Goal: Transaction & Acquisition: Purchase product/service

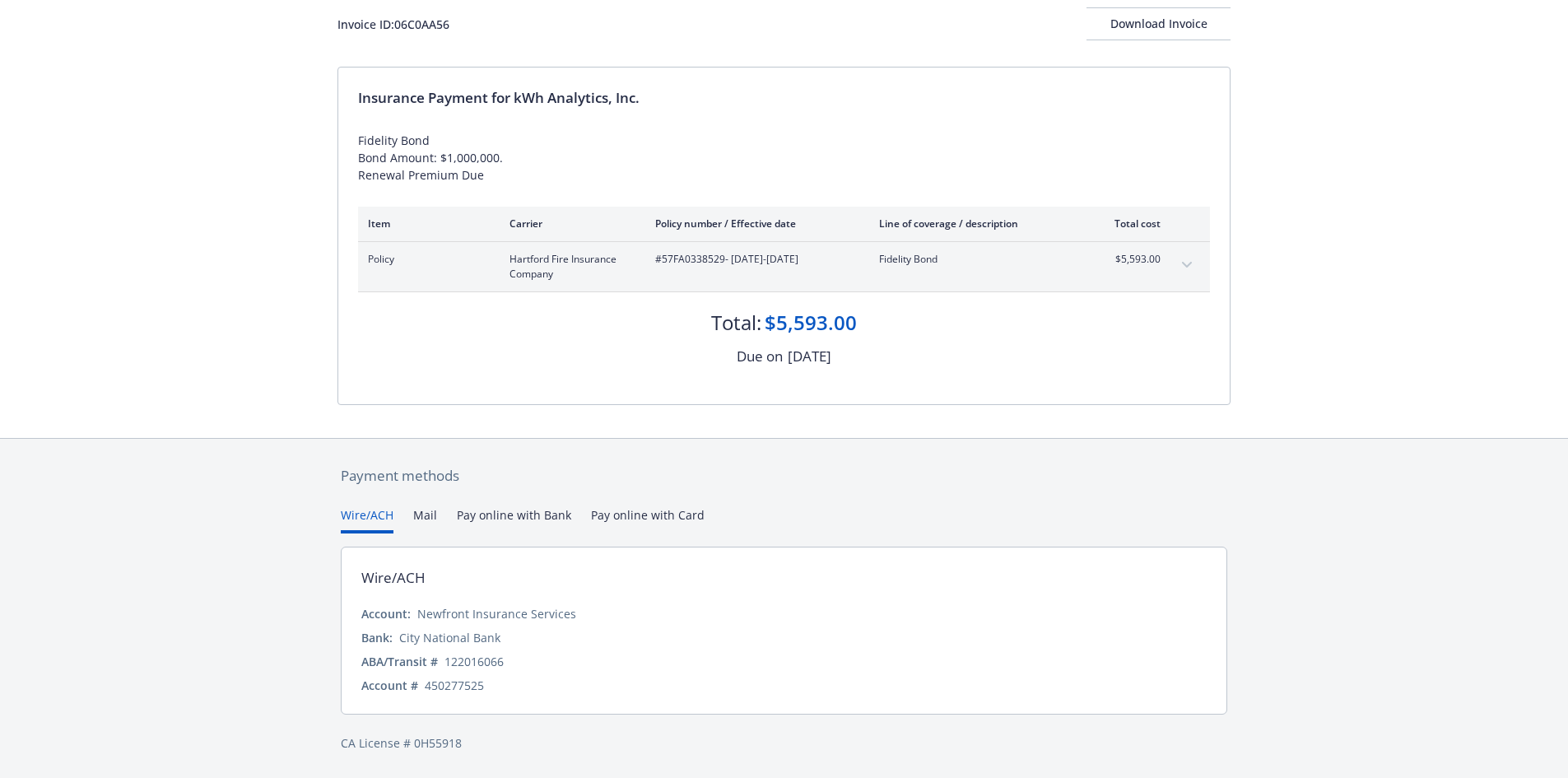
scroll to position [72, 0]
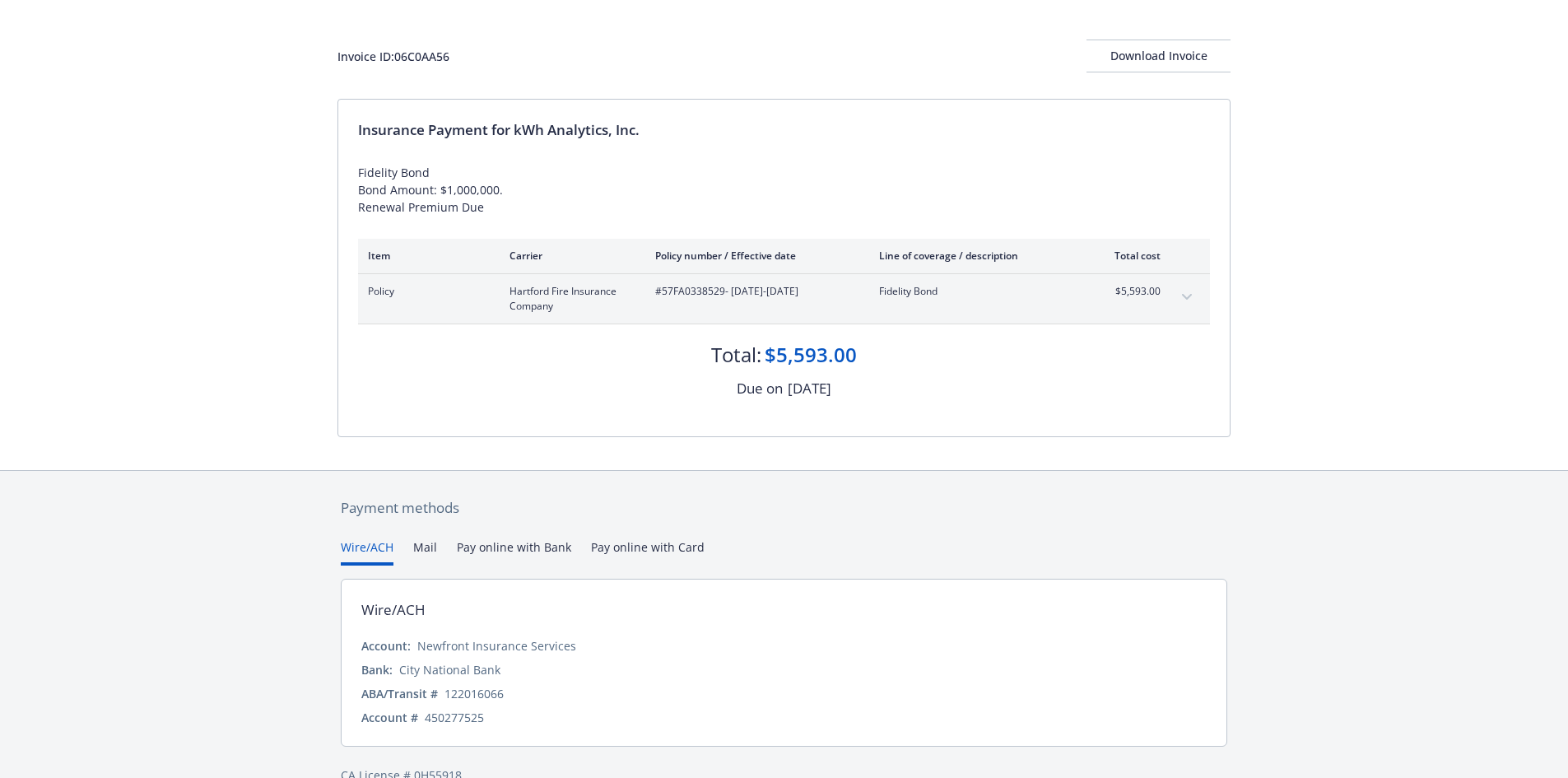
click at [632, 521] on div "Payment methods Wire/ACH Mail Pay online with Bank Pay online with Card Wire/AC…" at bounding box center [784, 641] width 894 height 340
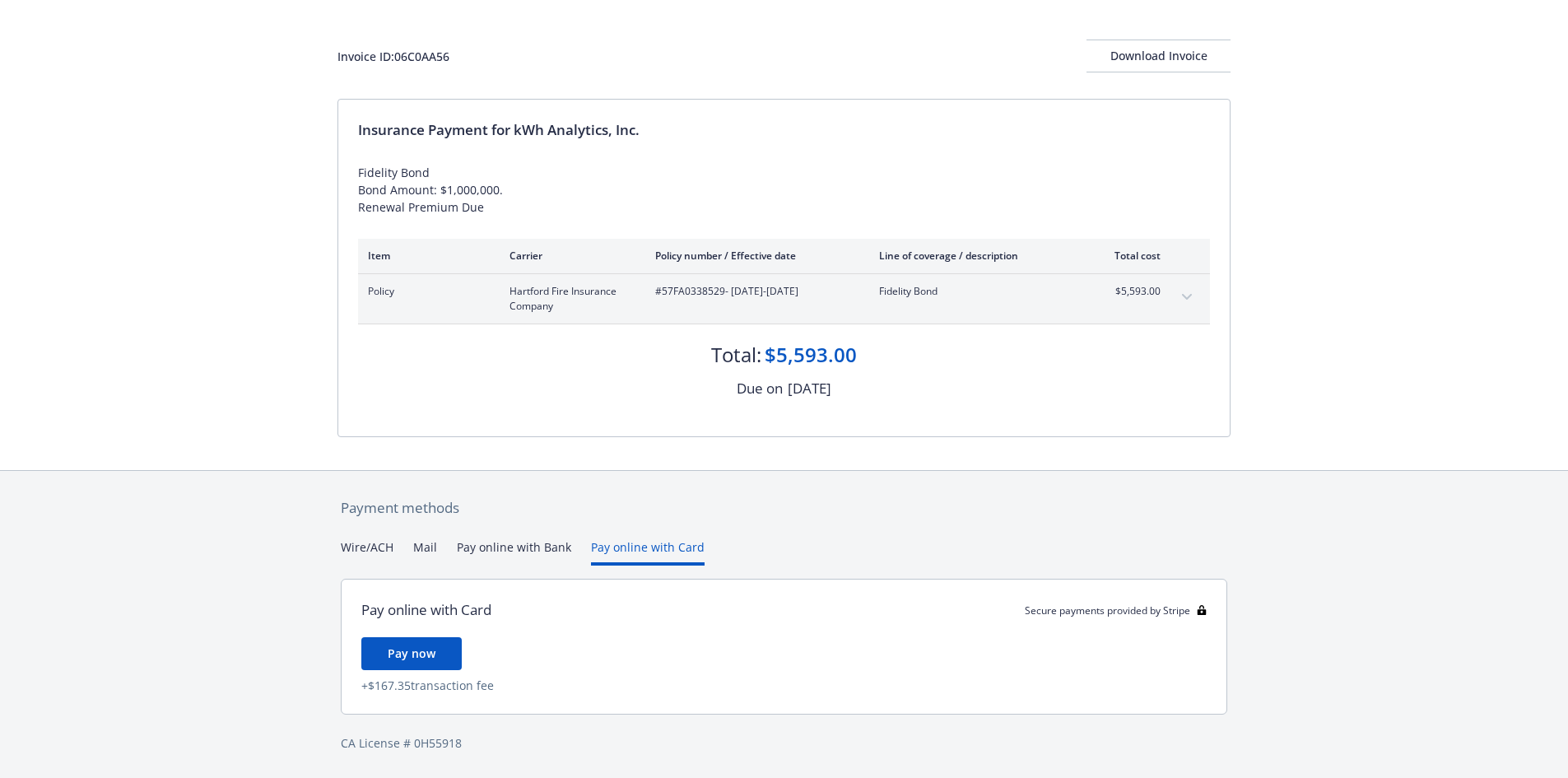
click at [516, 525] on div "Payment methods Wire/ACH Mail Pay online with Bank Pay online with Card Pay onl…" at bounding box center [784, 625] width 894 height 308
click at [488, 547] on button "Pay online with Bank" at bounding box center [514, 552] width 114 height 27
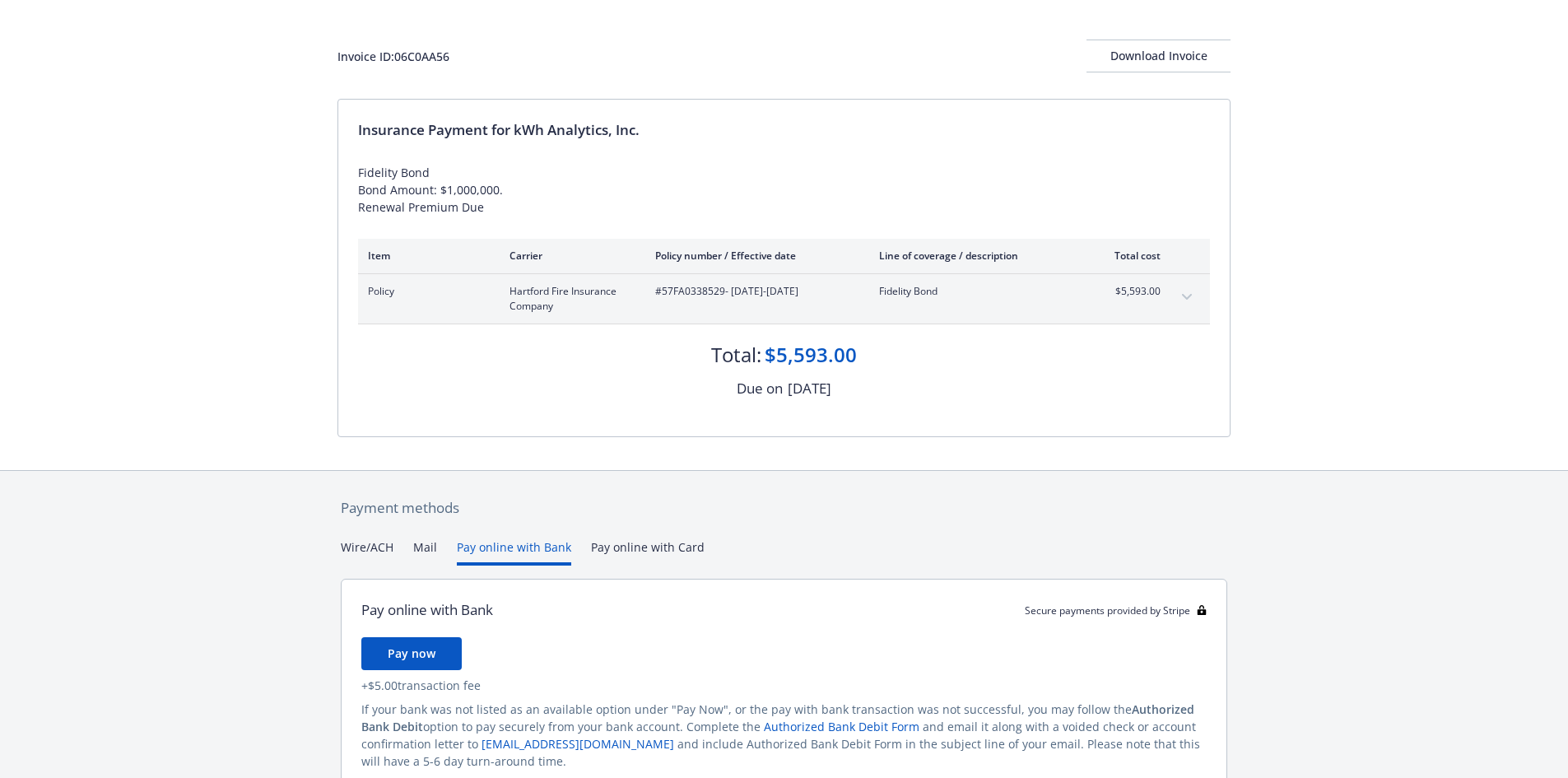
scroll to position [148, 0]
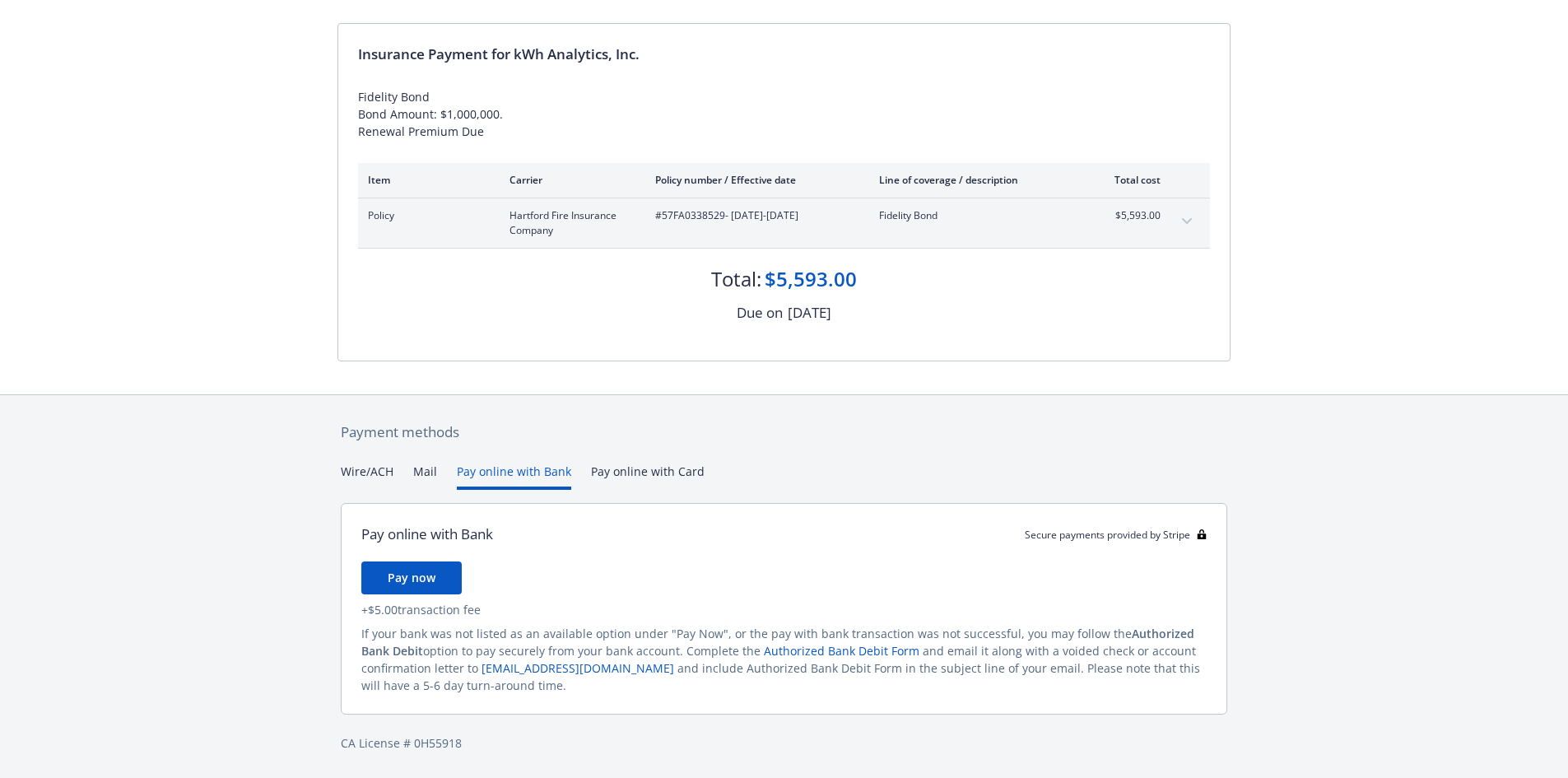
click at [416, 478] on button "Mail" at bounding box center [425, 476] width 24 height 27
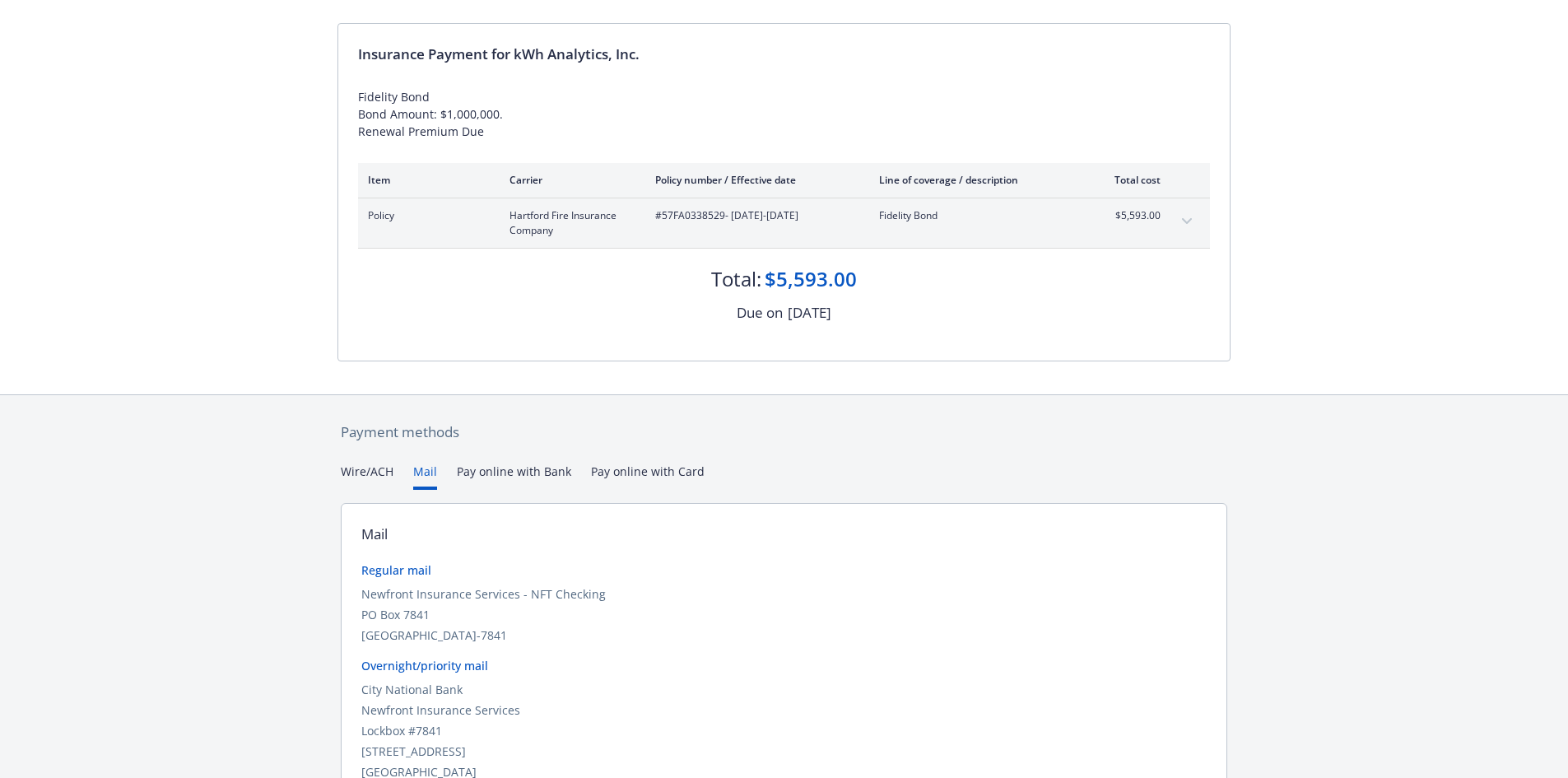
scroll to position [235, 0]
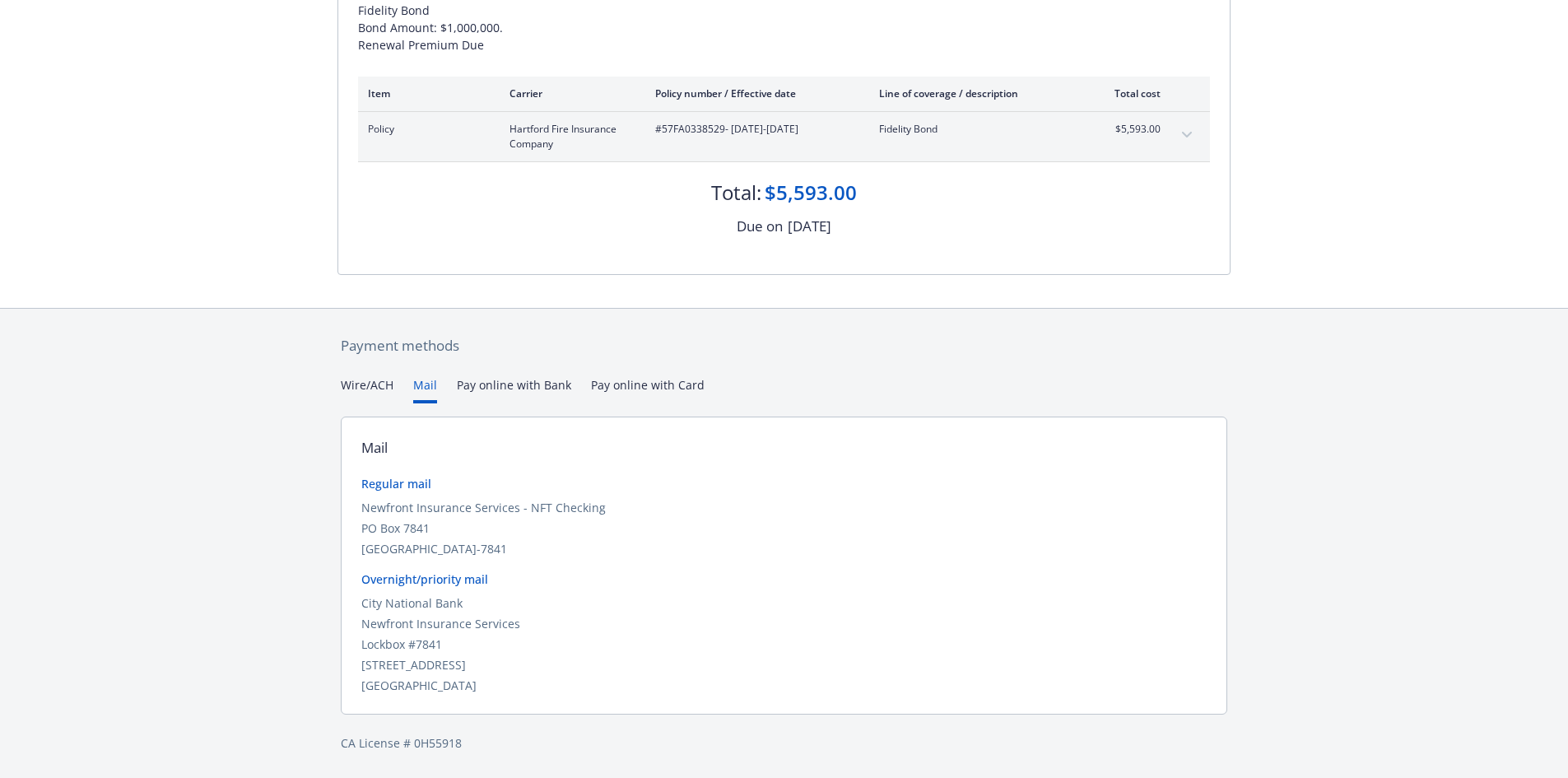
click at [371, 380] on div "Secure payments provided by Stripe Invoice ID: 06C0AA56 Download Invoice Insura…" at bounding box center [784, 272] width 1568 height 1013
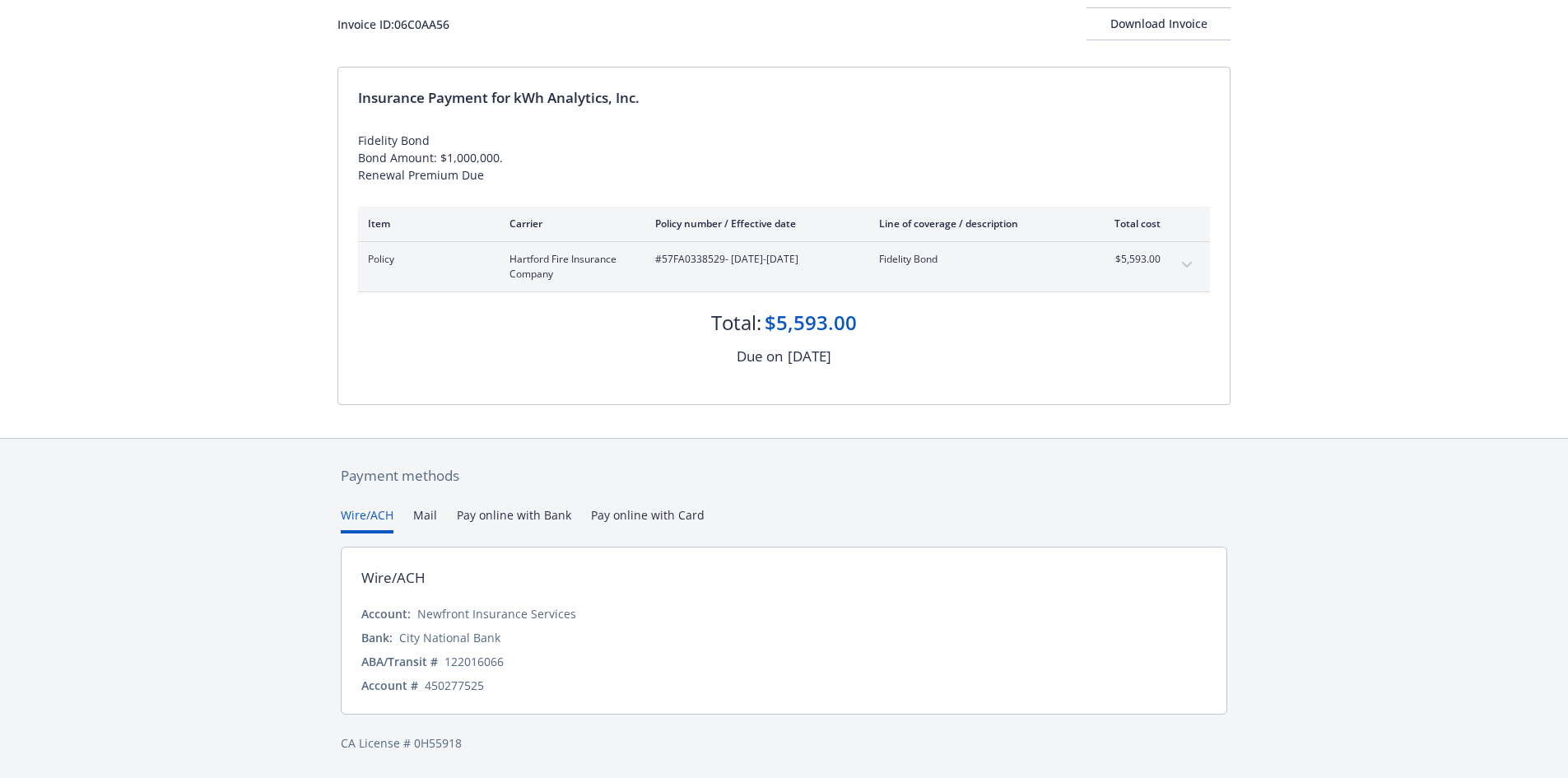
click at [528, 518] on button "Pay online with Bank" at bounding box center [514, 519] width 114 height 27
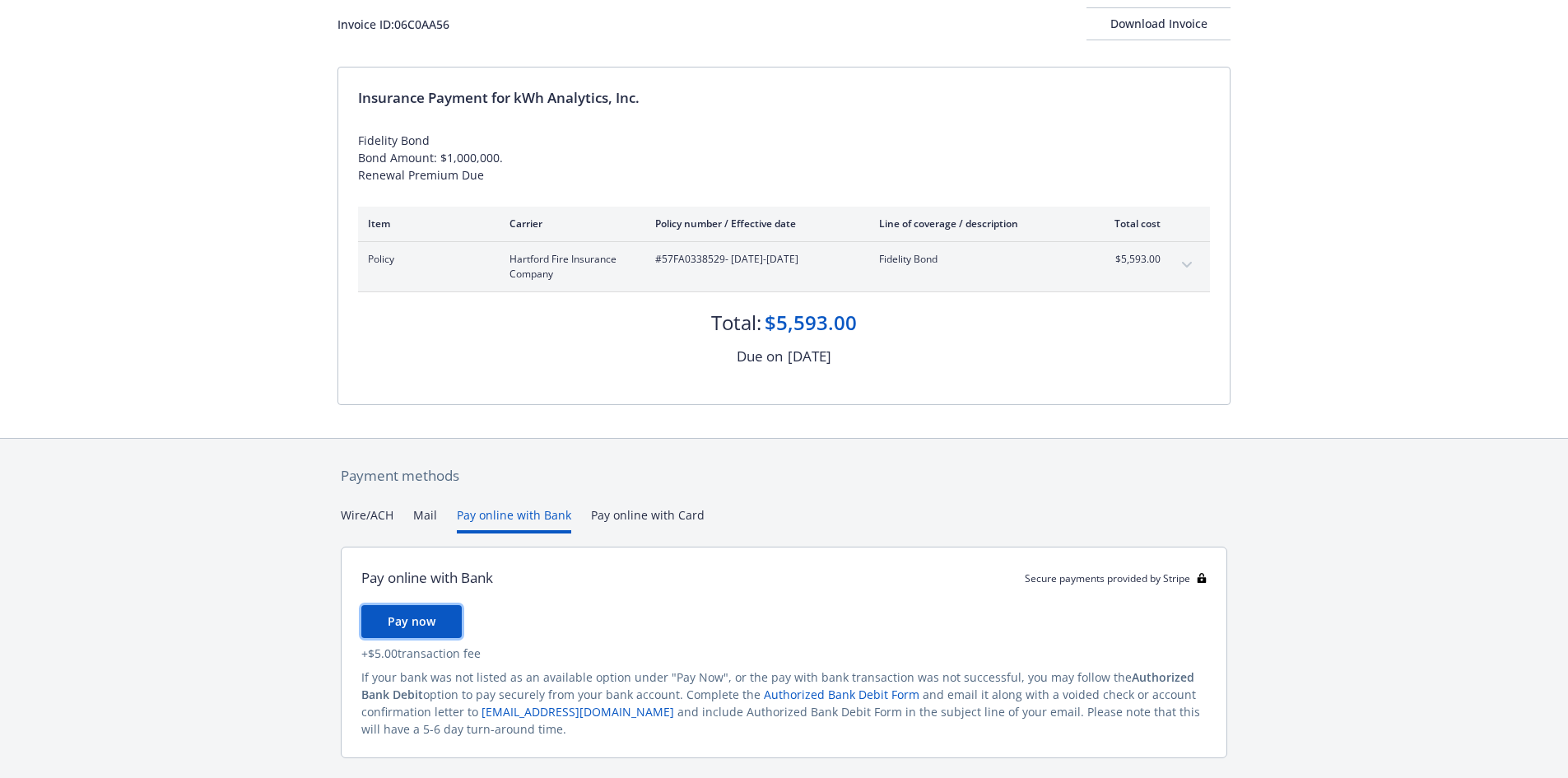
click at [425, 617] on span "Pay now" at bounding box center [412, 621] width 48 height 16
